Goal: Transaction & Acquisition: Book appointment/travel/reservation

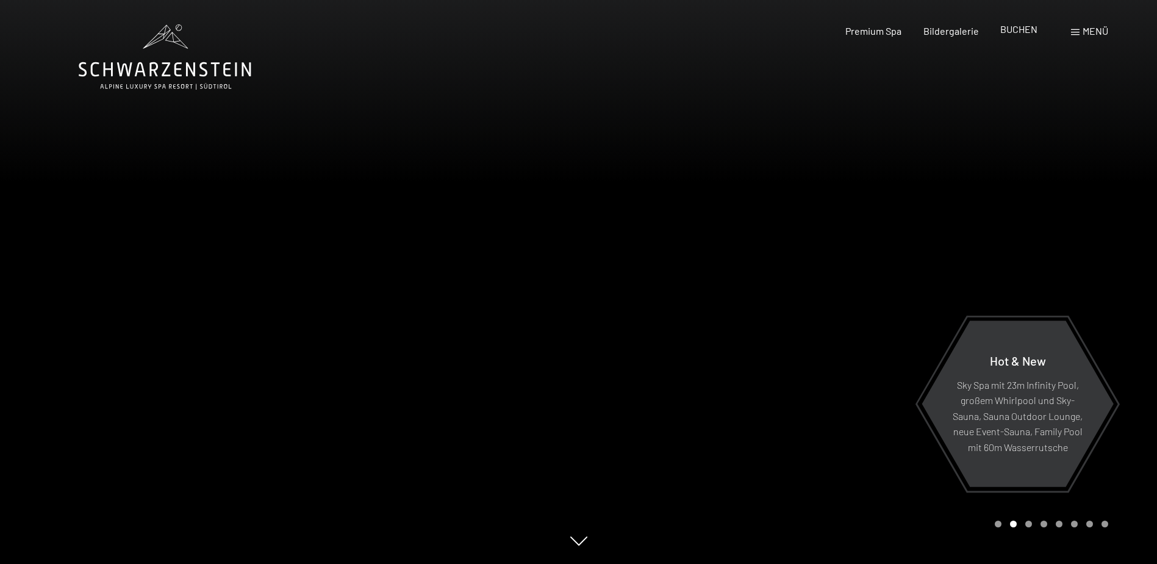
click at [1008, 27] on span "BUCHEN" at bounding box center [1019, 29] width 37 height 12
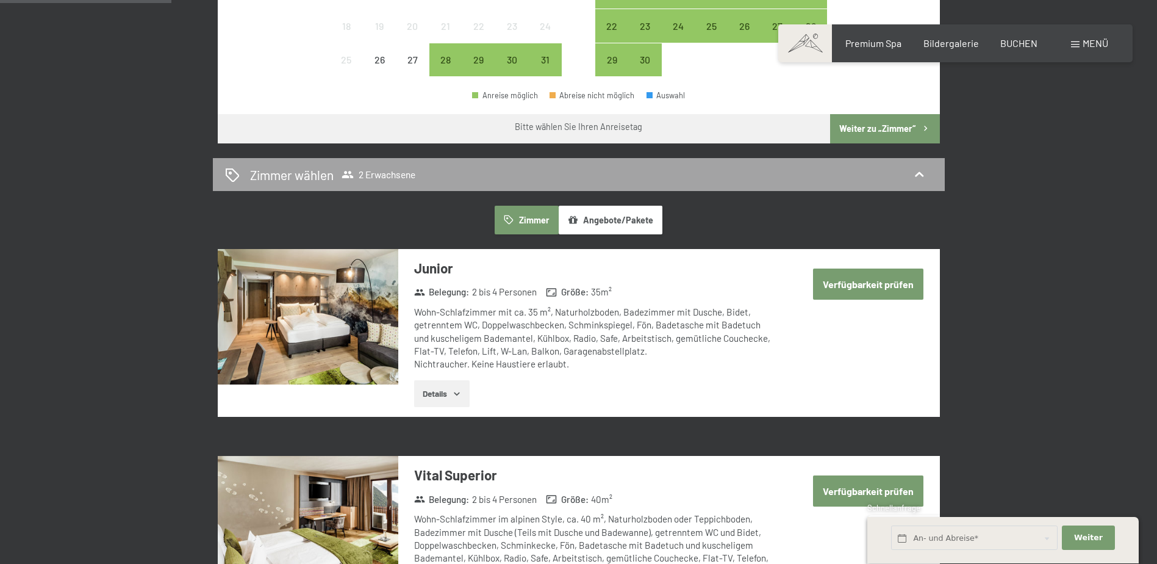
scroll to position [610, 0]
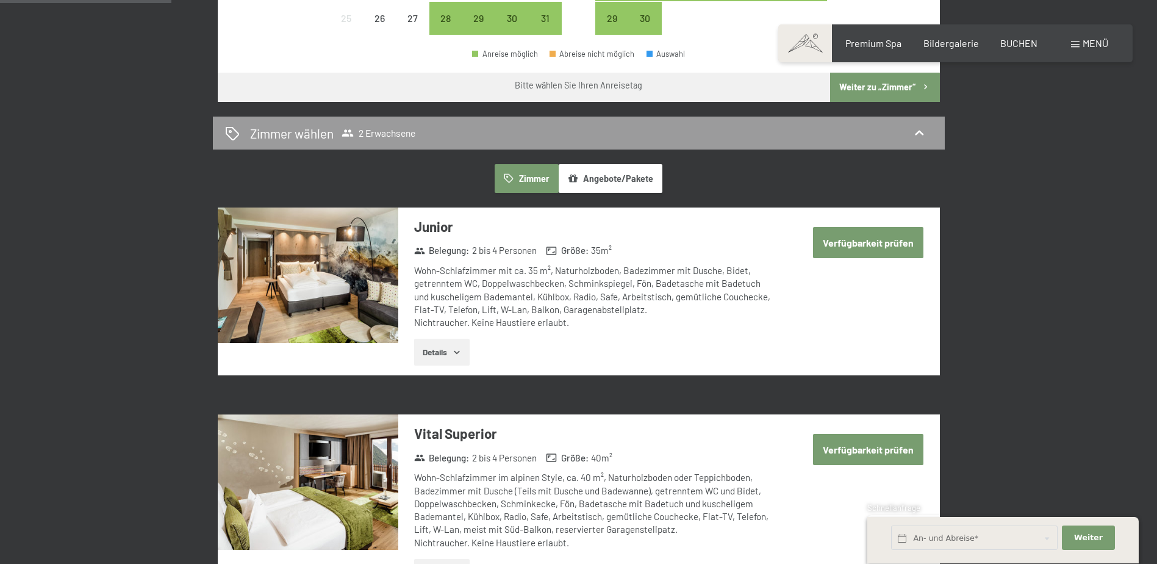
click at [641, 175] on button "Angebote/Pakete" at bounding box center [611, 178] width 104 height 28
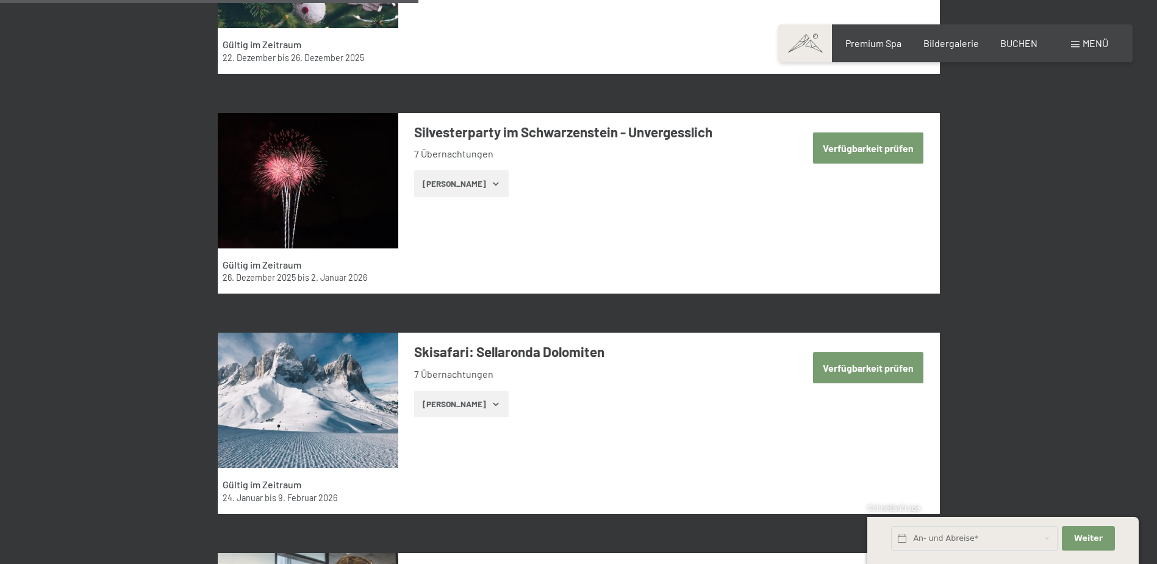
scroll to position [1525, 0]
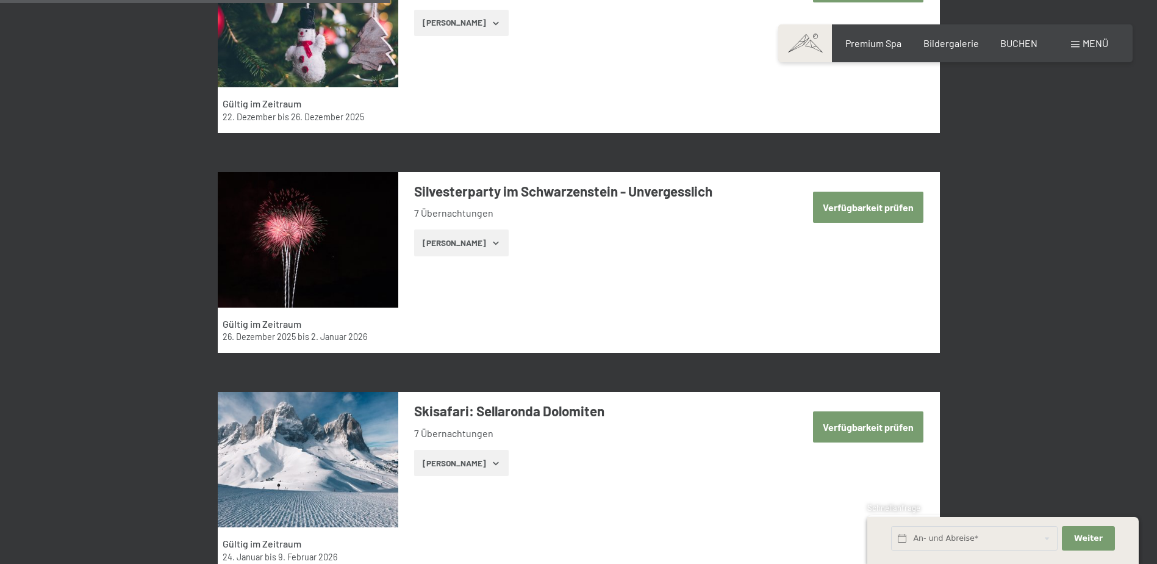
click at [491, 248] on icon "button" at bounding box center [496, 243] width 10 height 10
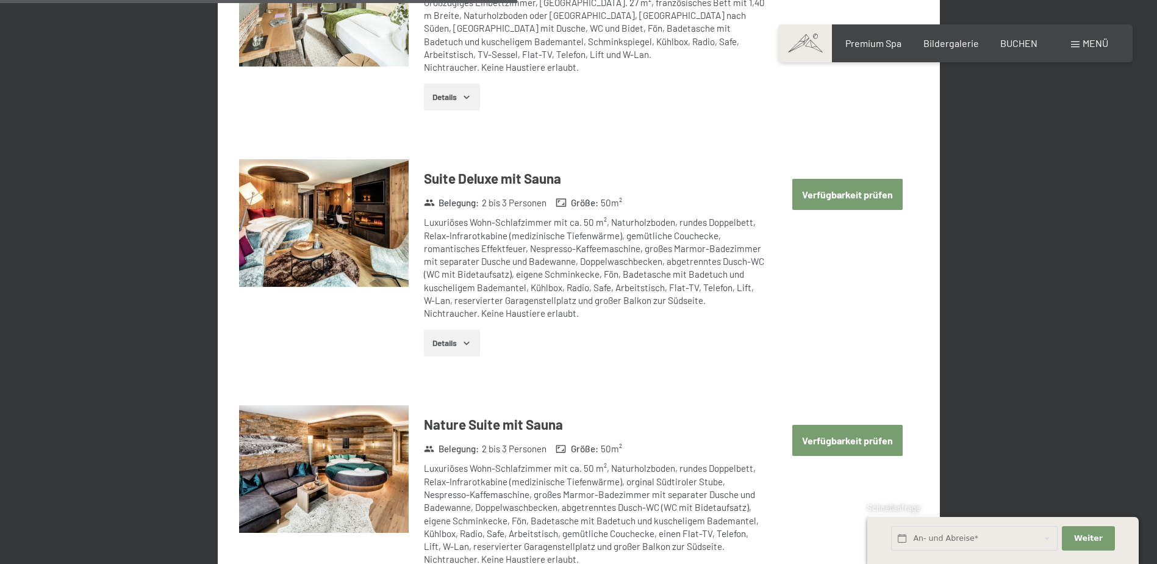
scroll to position [3417, 0]
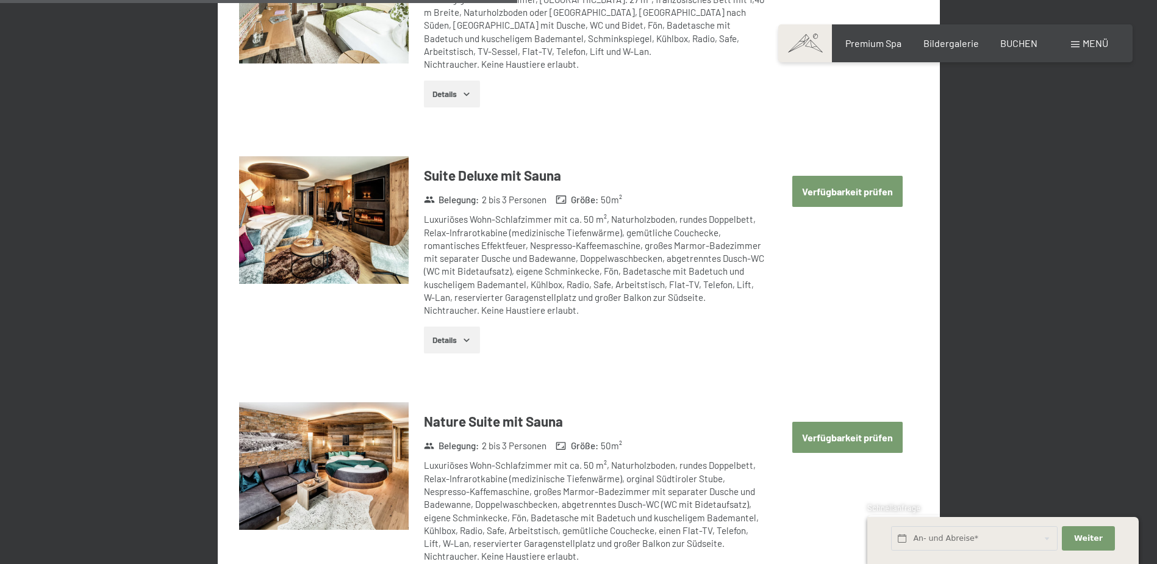
click at [452, 345] on button "Details" at bounding box center [452, 339] width 56 height 27
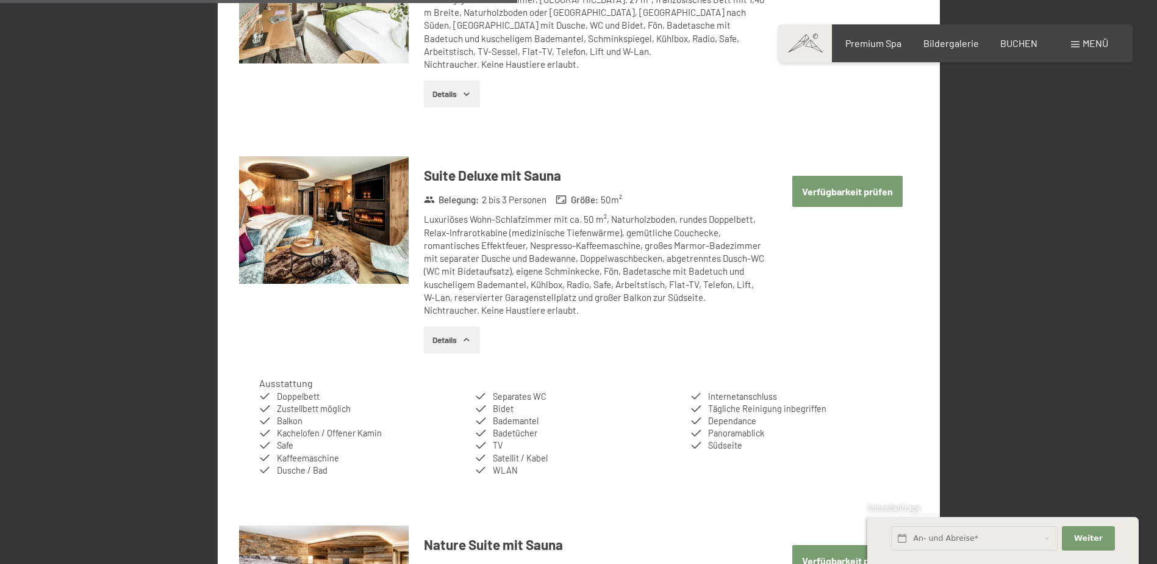
click at [455, 344] on button "Details" at bounding box center [452, 339] width 56 height 27
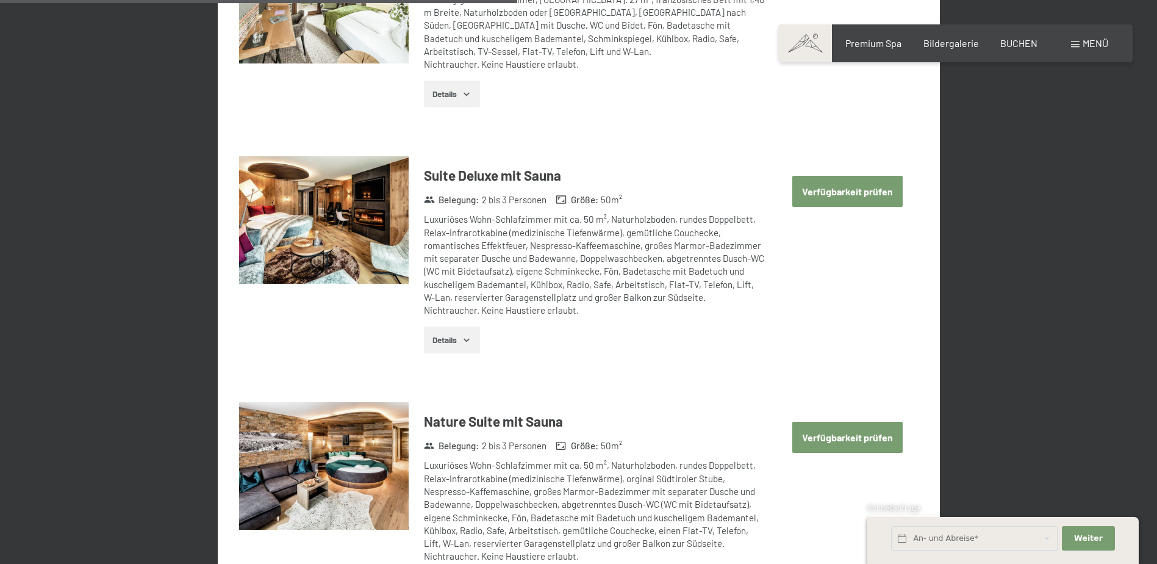
click at [853, 192] on button "Verfügbarkeit prüfen" at bounding box center [848, 191] width 110 height 31
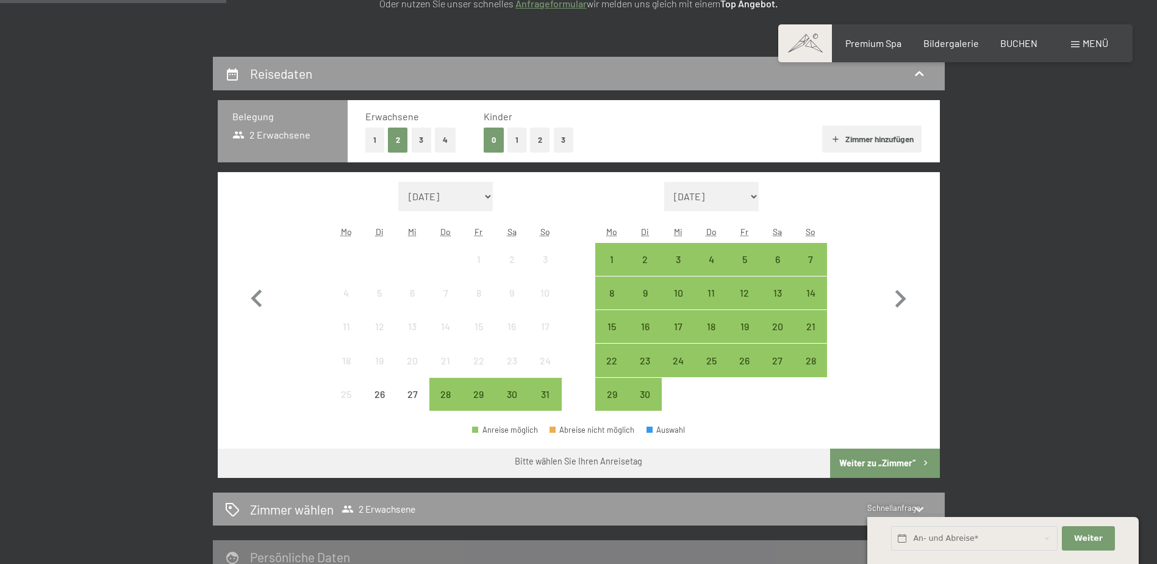
scroll to position [230, 0]
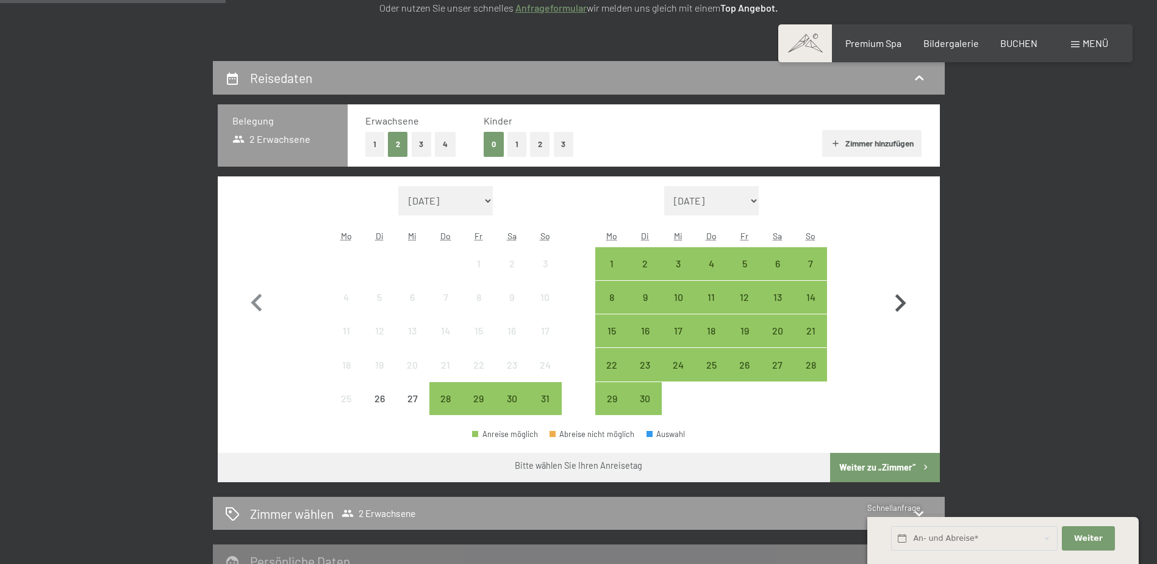
click at [901, 308] on icon "button" at bounding box center [901, 303] width 11 height 18
select select "[DATE]"
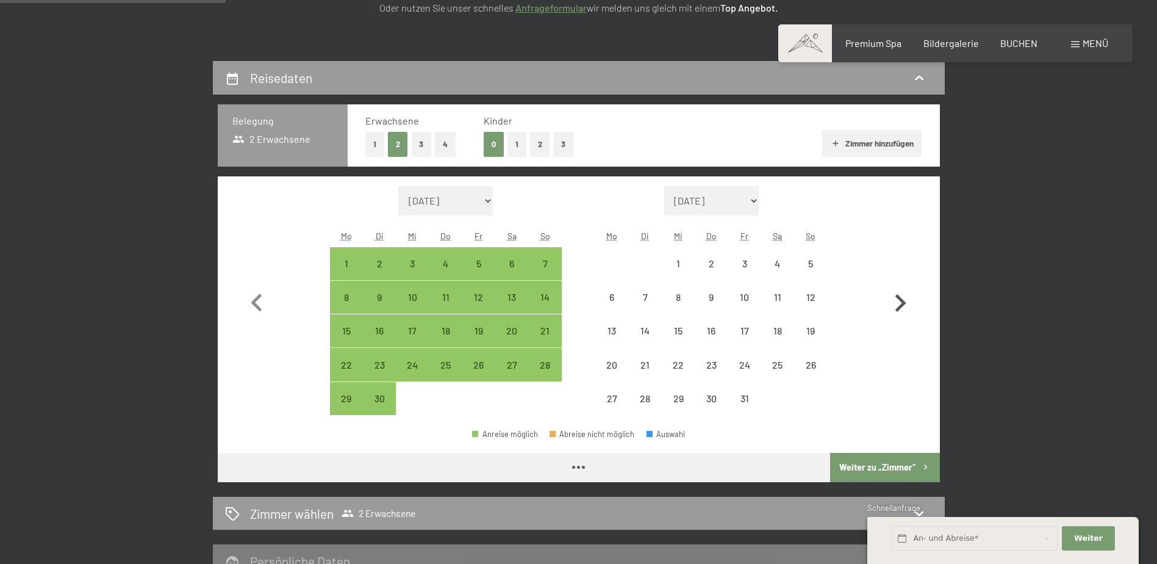
click at [901, 308] on icon "button" at bounding box center [901, 303] width 11 height 18
select select "[DATE]"
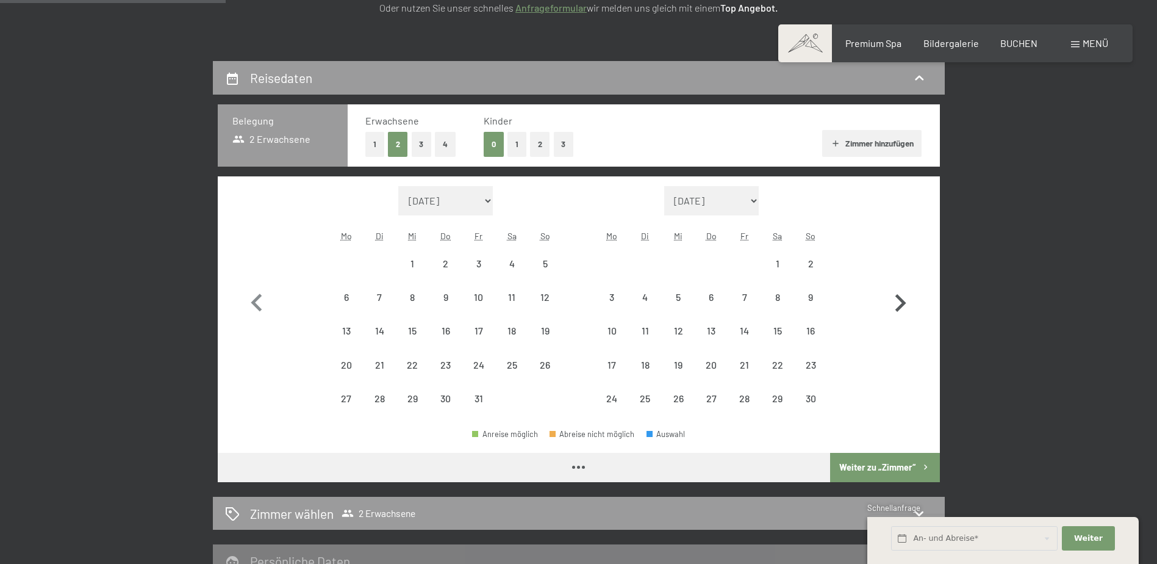
select select "[DATE]"
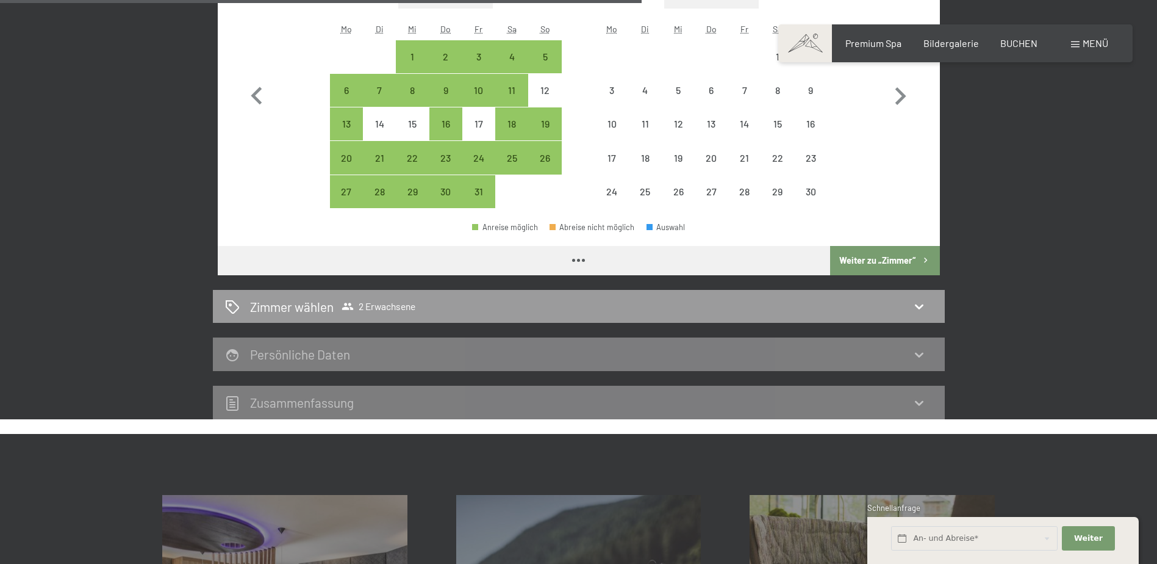
select select "[DATE]"
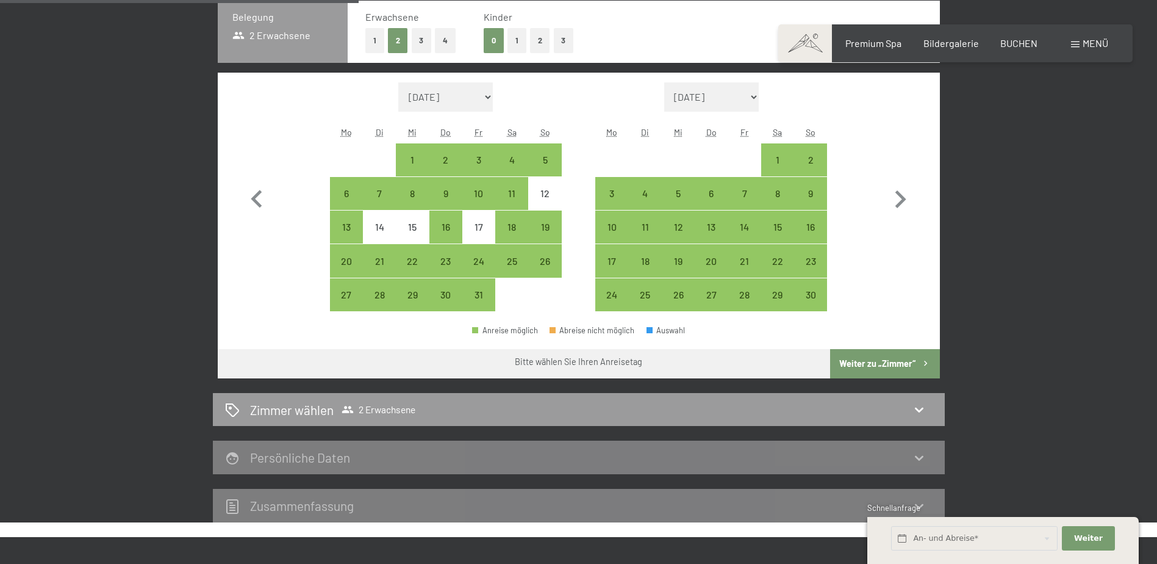
scroll to position [366, 0]
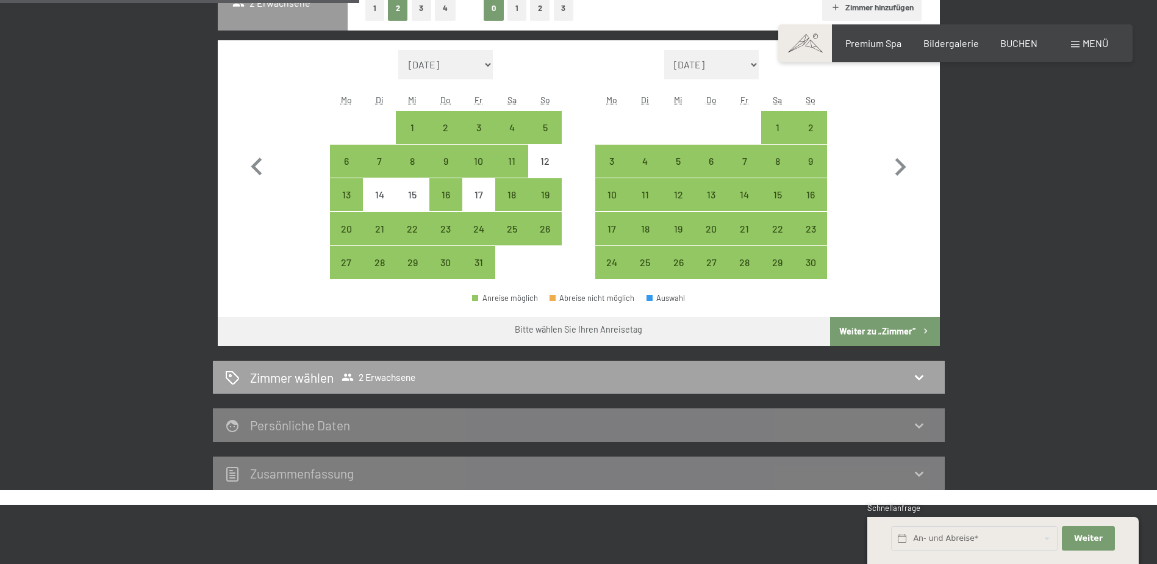
click at [448, 379] on div "Zimmer wählen 2 Erwachsene" at bounding box center [579, 378] width 708 height 18
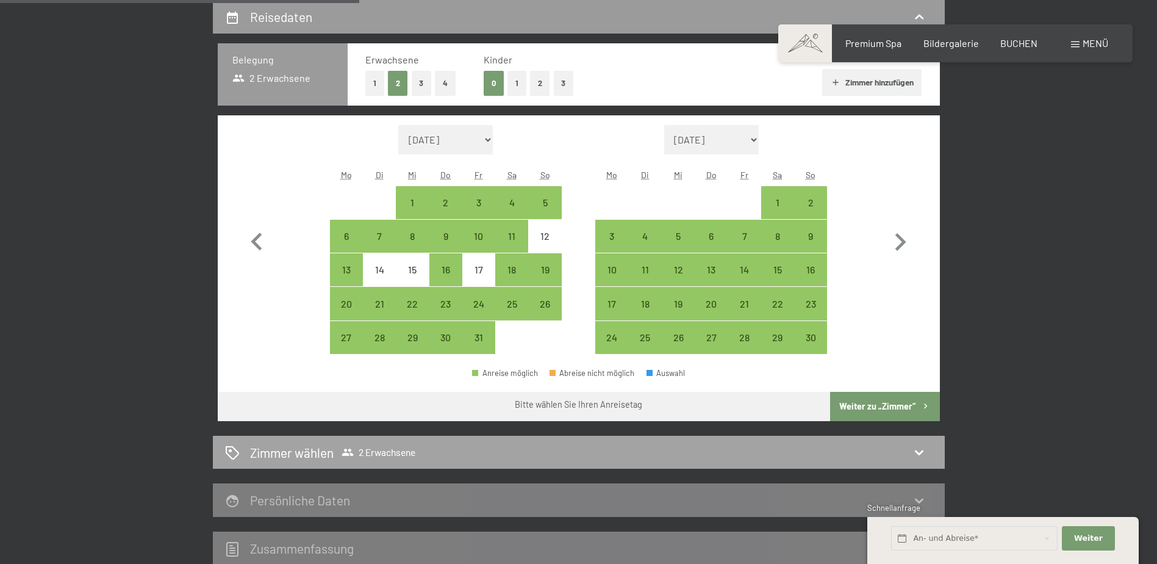
select select "[DATE]"
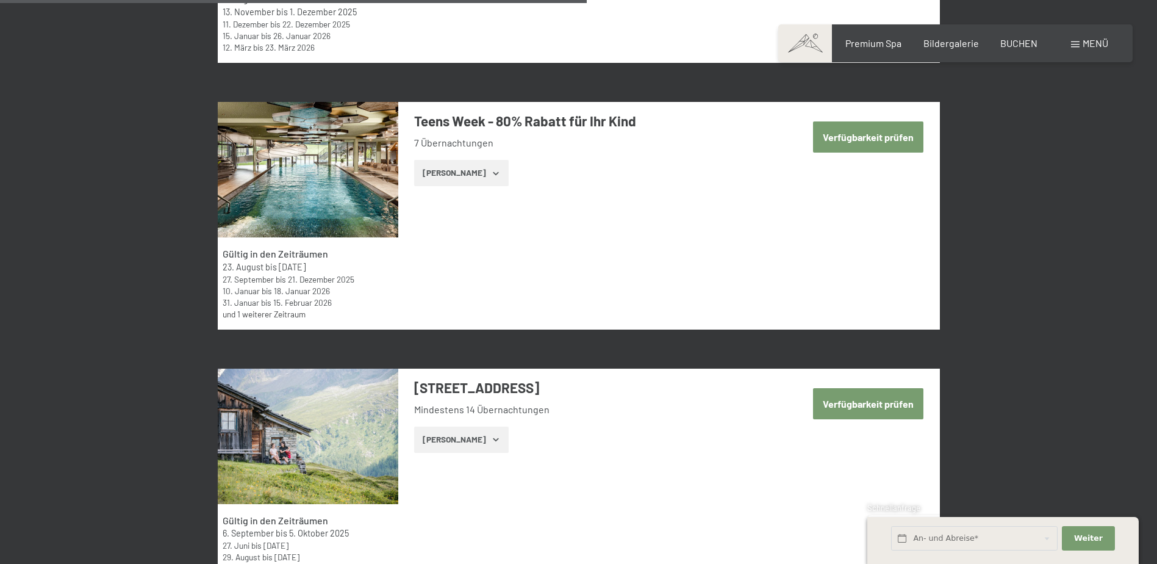
scroll to position [2121, 0]
